Goal: Information Seeking & Learning: Learn about a topic

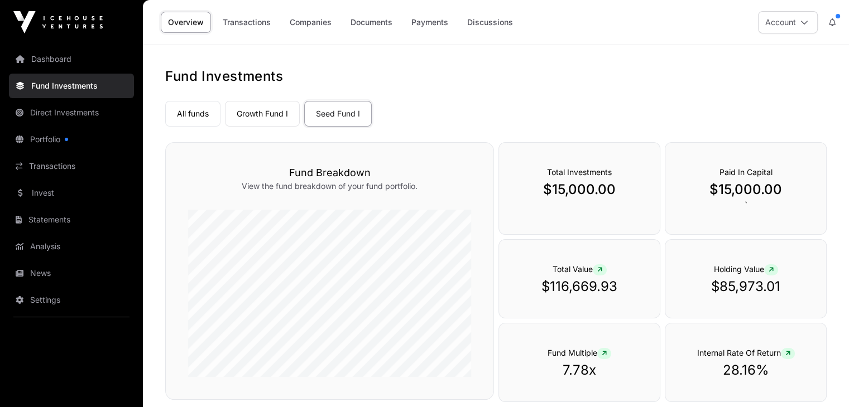
click at [311, 25] on link "Companies" at bounding box center [310, 22] width 56 height 21
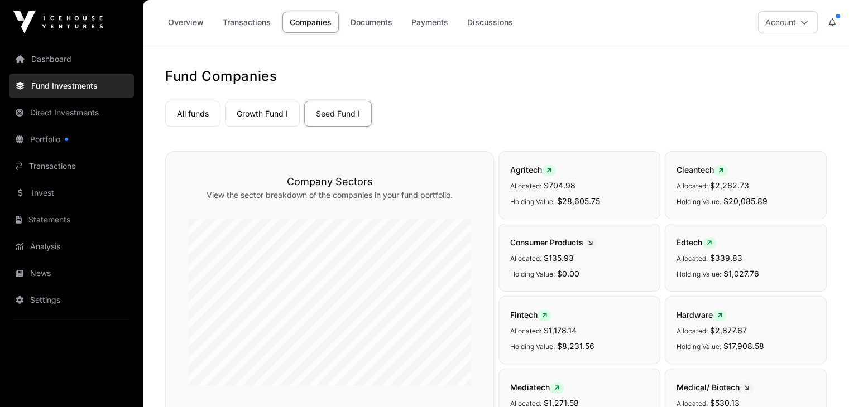
click at [193, 25] on link "Overview" at bounding box center [186, 22] width 50 height 21
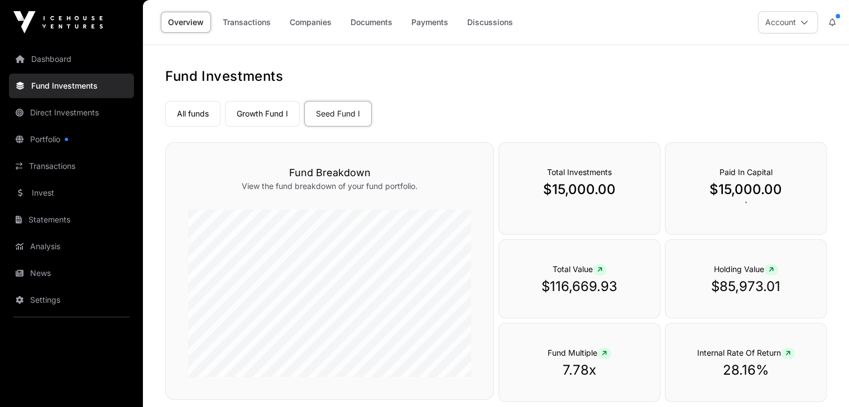
click at [261, 108] on link "Growth Fund I" at bounding box center [262, 114] width 75 height 26
